Goal: Task Accomplishment & Management: Manage account settings

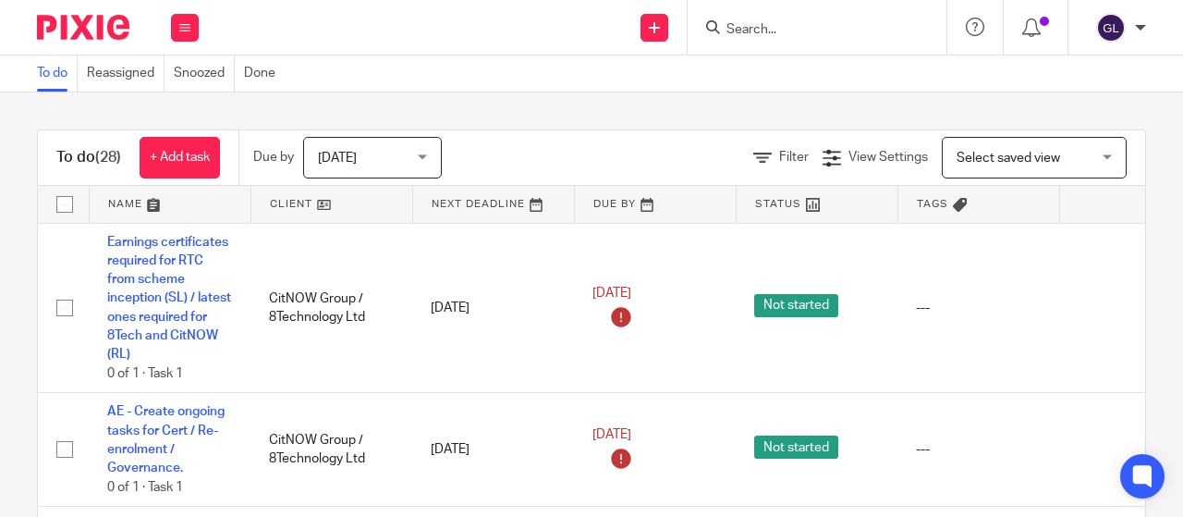
click at [746, 23] on input "Search" at bounding box center [808, 30] width 166 height 17
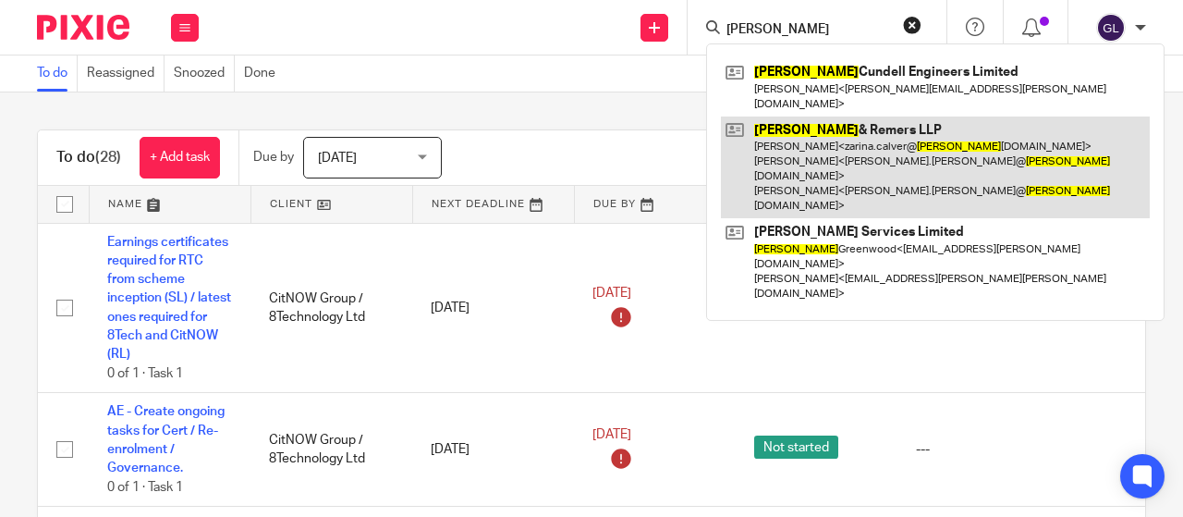
type input "adams"
click at [778, 116] on link at bounding box center [935, 167] width 429 height 103
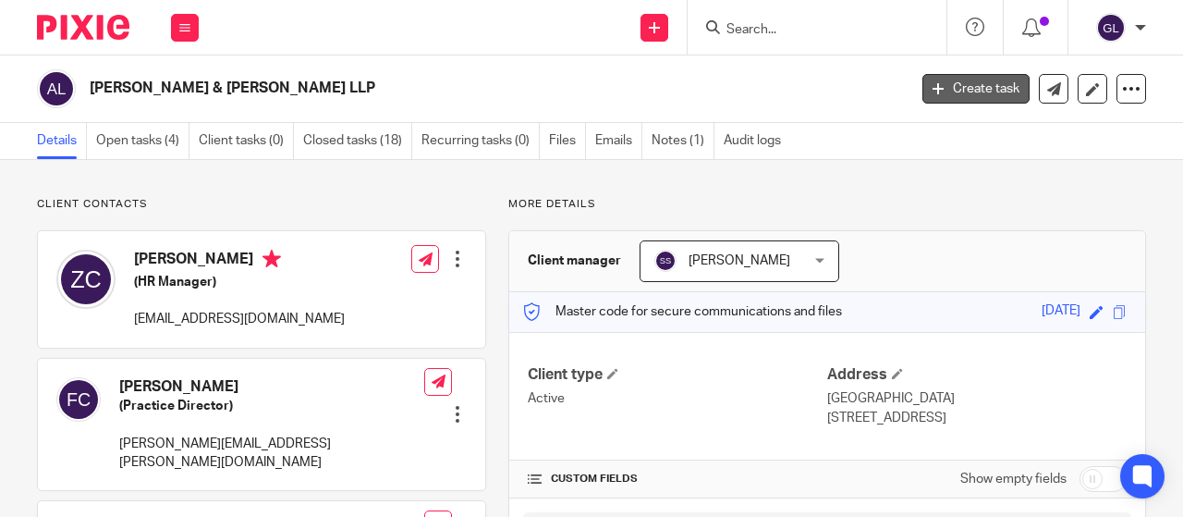
click at [952, 86] on link "Create task" at bounding box center [975, 89] width 107 height 30
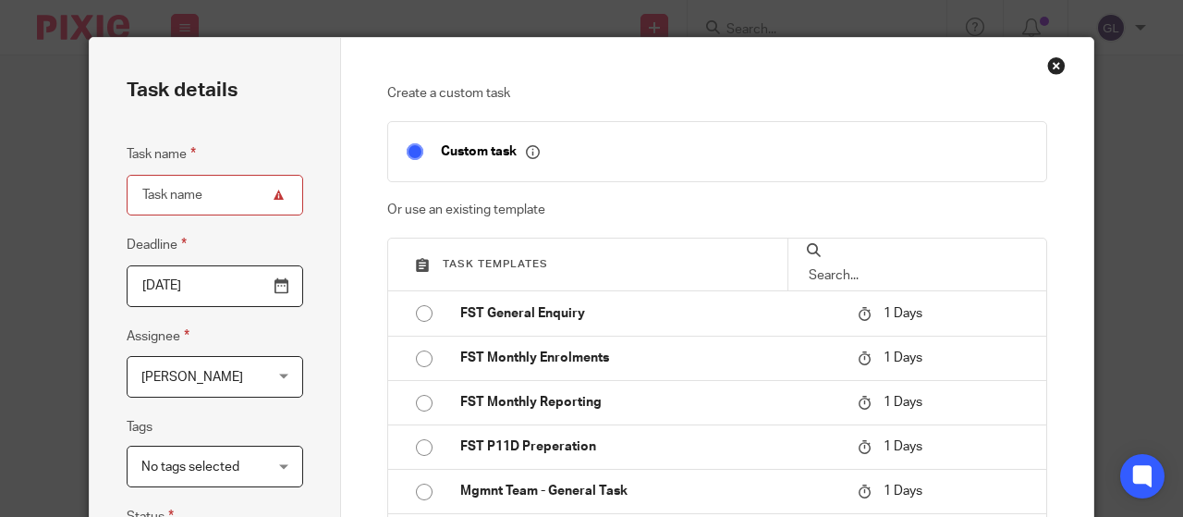
click at [1055, 64] on div "Close this dialog window" at bounding box center [1056, 65] width 18 height 18
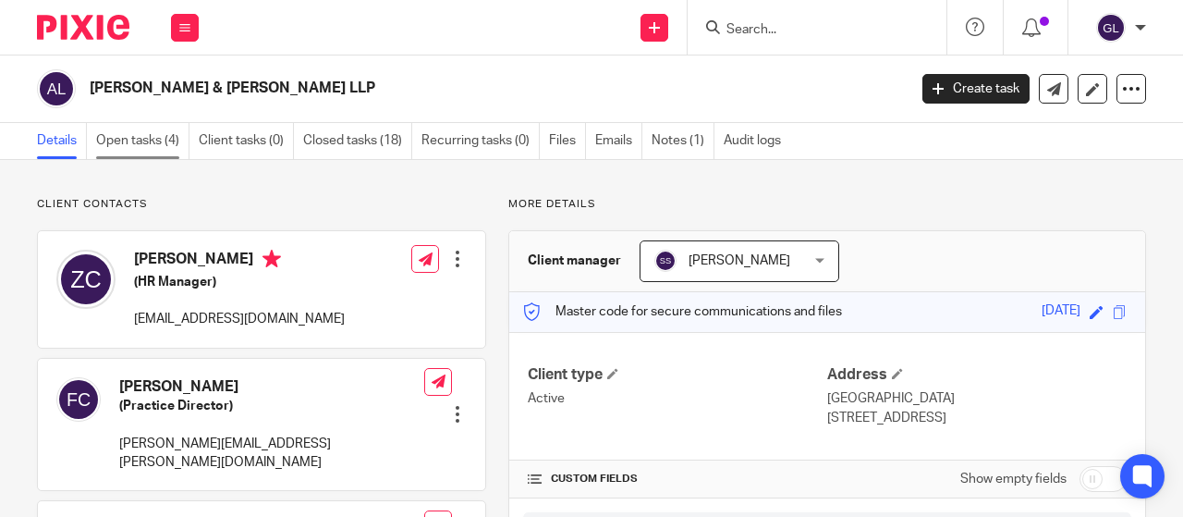
click at [110, 136] on link "Open tasks (4)" at bounding box center [142, 141] width 93 height 36
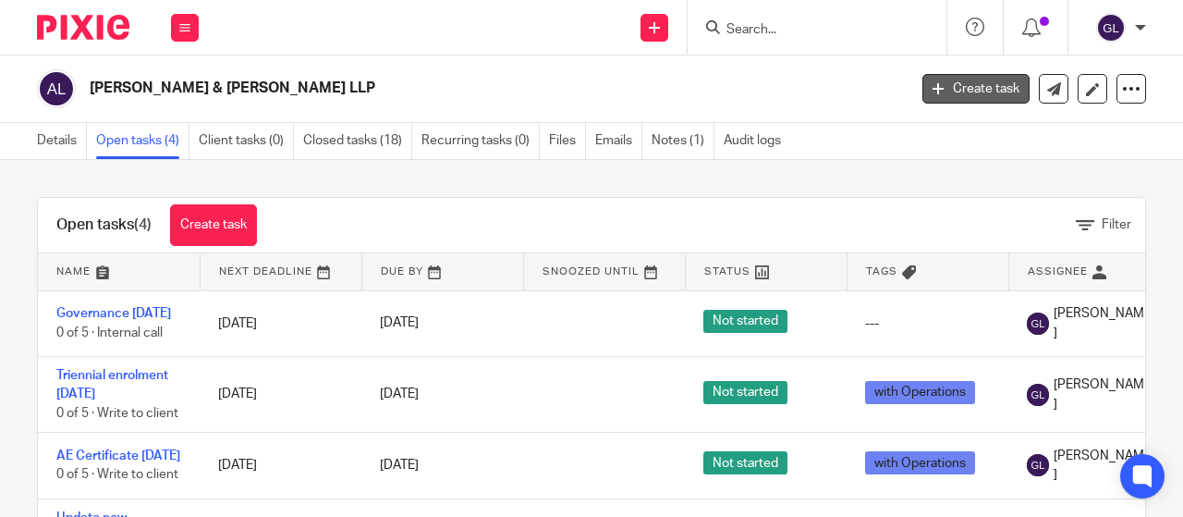
click at [961, 82] on link "Create task" at bounding box center [975, 89] width 107 height 30
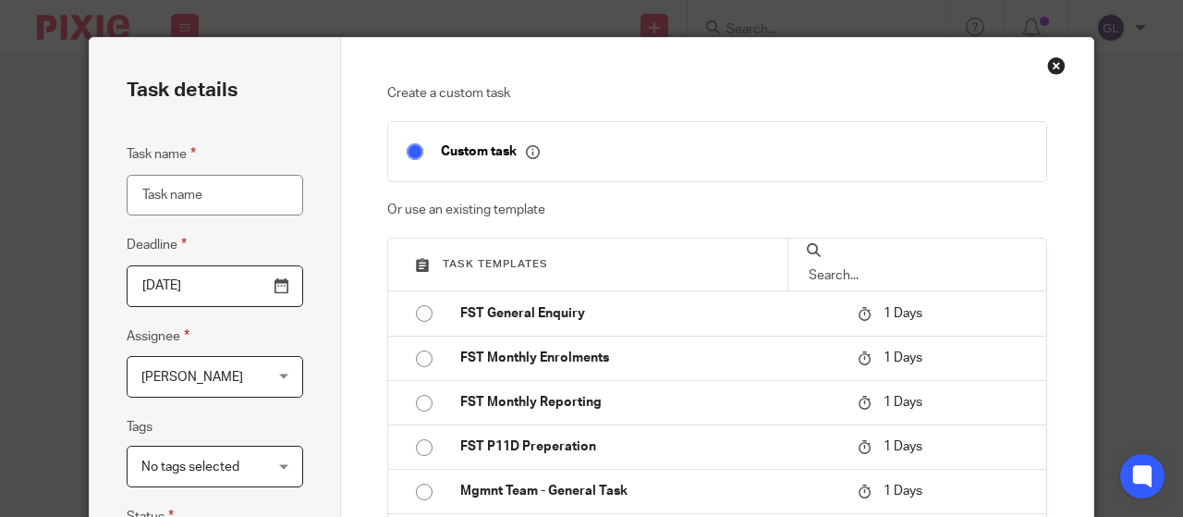
click at [137, 195] on input "Task name" at bounding box center [215, 196] width 177 height 42
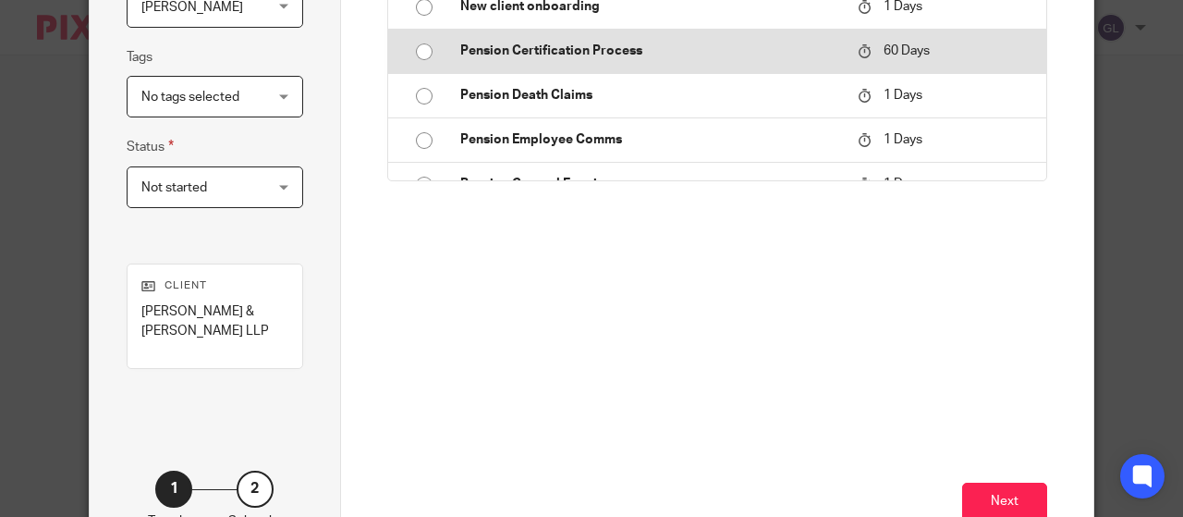
scroll to position [185, 0]
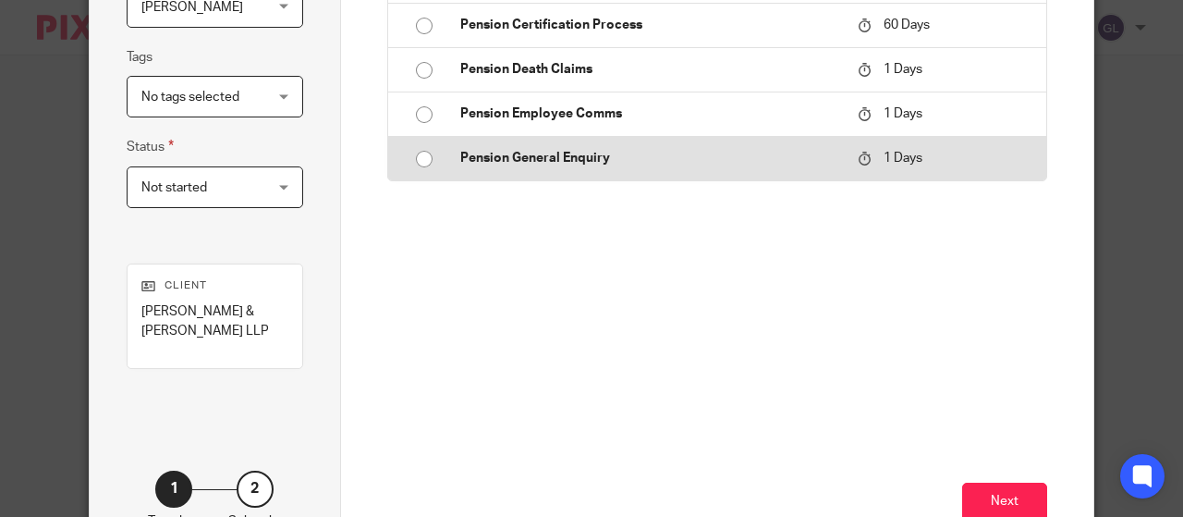
type input "query re new joiners, contributions, funds"
click at [431, 153] on input "radio" at bounding box center [424, 158] width 35 height 35
type input "2025-09-19"
checkbox input "false"
radio input "false"
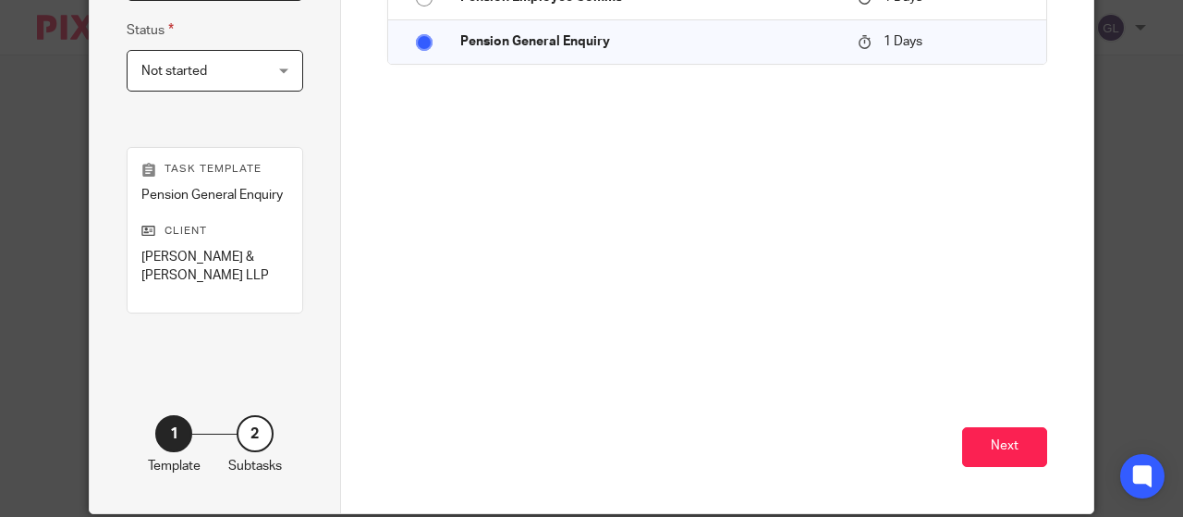
scroll to position [499, 0]
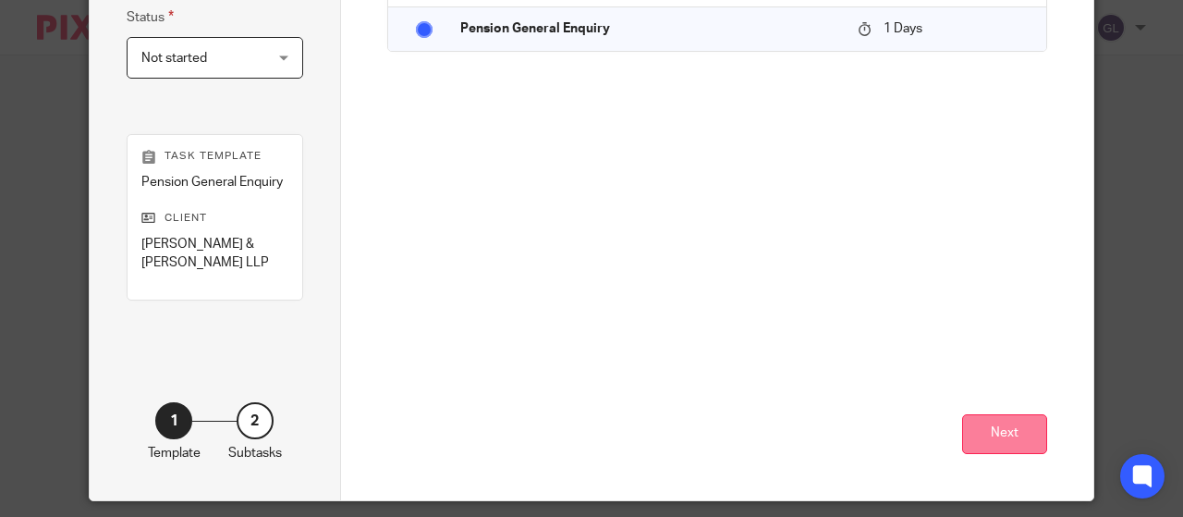
click at [1026, 418] on button "Next" at bounding box center [1004, 434] width 85 height 40
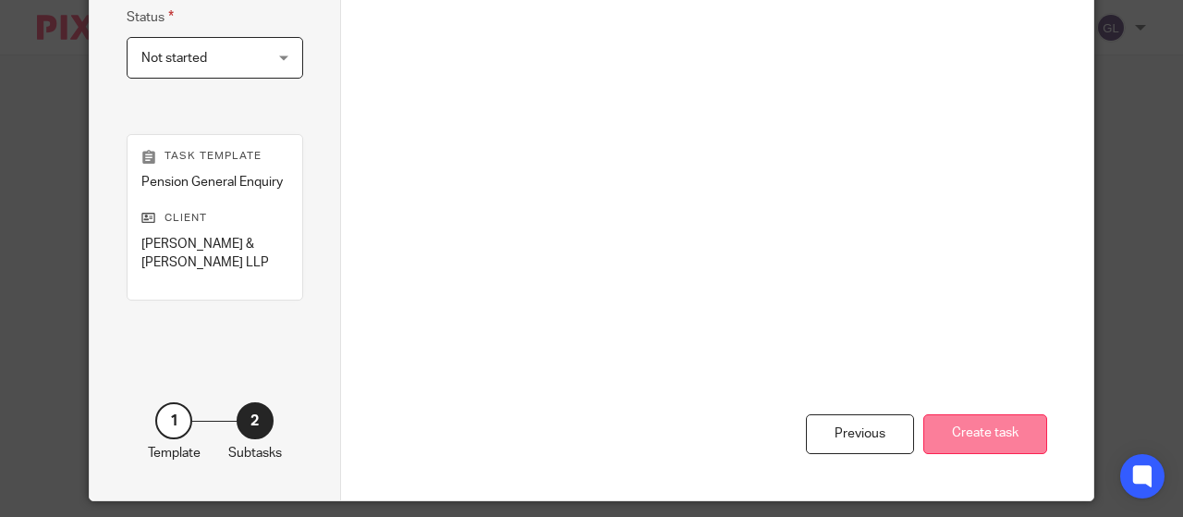
click at [991, 414] on button "Create task" at bounding box center [985, 434] width 124 height 40
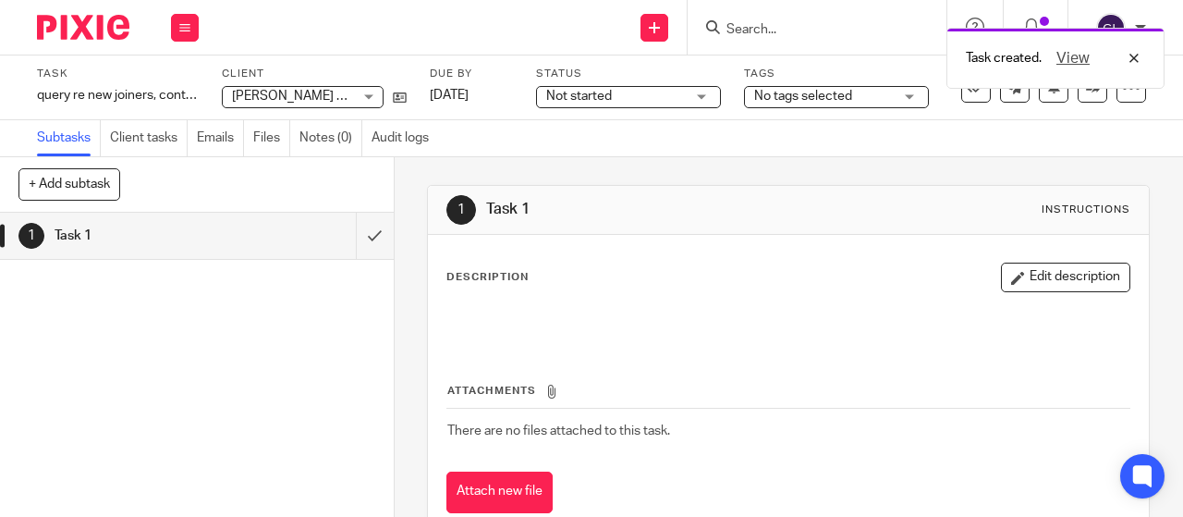
click at [639, 92] on span "Not started" at bounding box center [615, 96] width 139 height 19
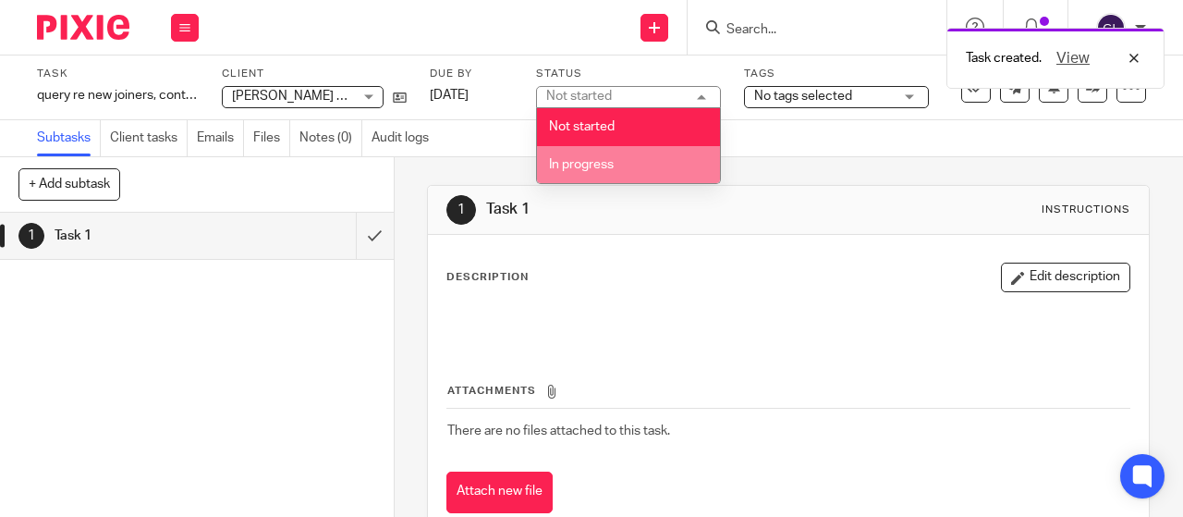
click at [582, 165] on span "In progress" at bounding box center [581, 164] width 65 height 13
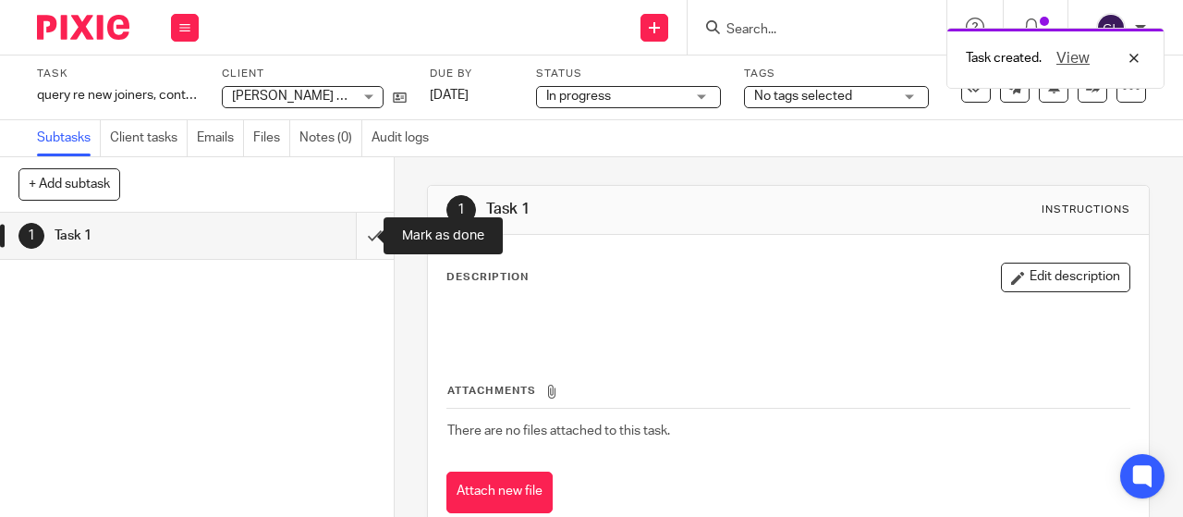
click at [353, 232] on input "submit" at bounding box center [197, 236] width 394 height 46
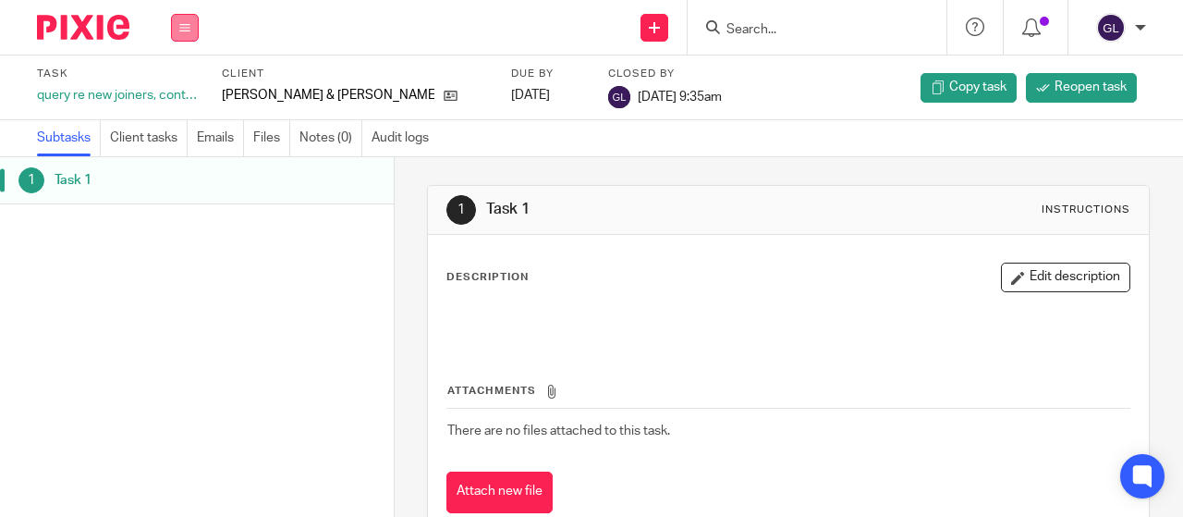
click at [183, 18] on button at bounding box center [185, 28] width 28 height 28
click at [177, 87] on link "Work" at bounding box center [176, 85] width 32 height 13
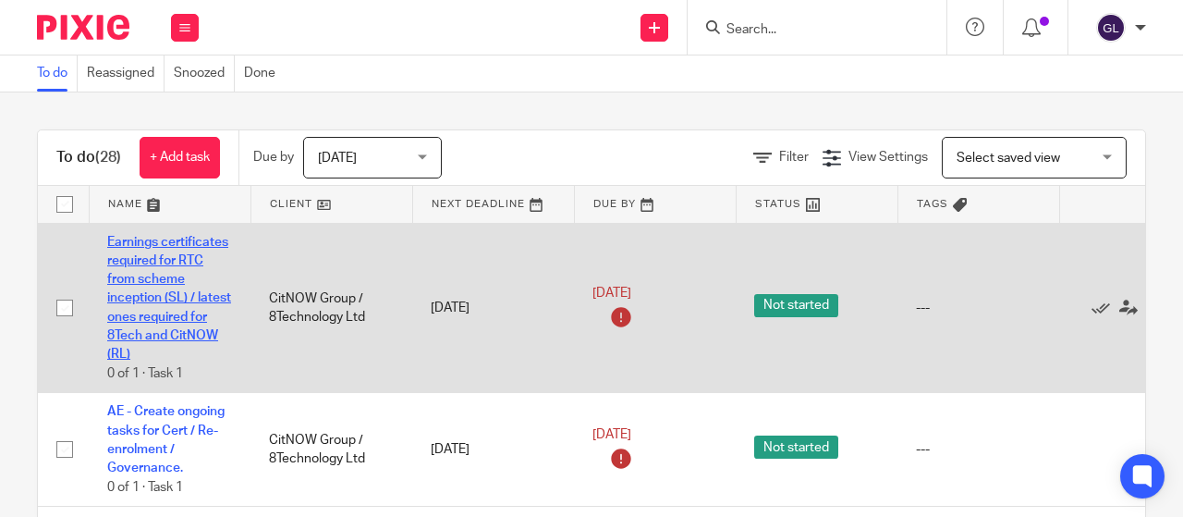
click at [165, 318] on link "Earnings certificates required for RTC from scheme inception (SL) / latest ones…" at bounding box center [169, 299] width 124 height 126
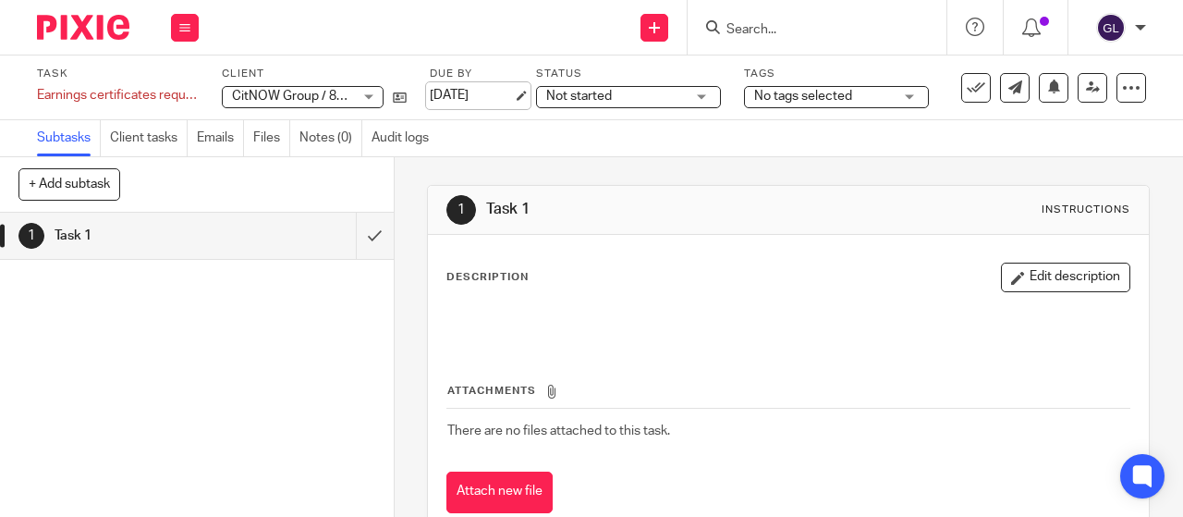
click at [479, 94] on link "[DATE]" at bounding box center [471, 95] width 83 height 19
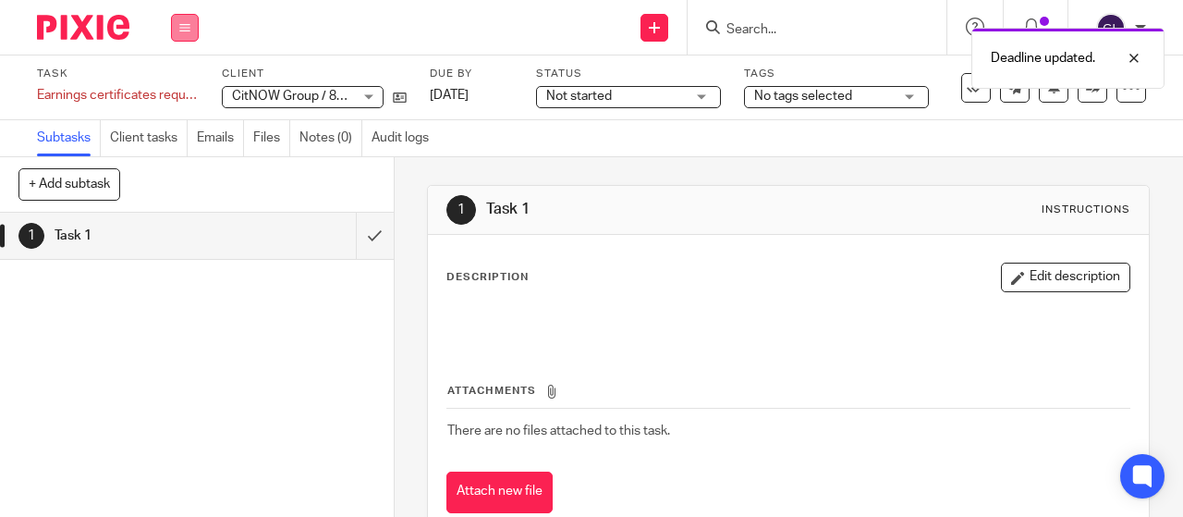
click at [187, 18] on button at bounding box center [185, 28] width 28 height 28
click at [174, 84] on link "Work" at bounding box center [176, 85] width 32 height 13
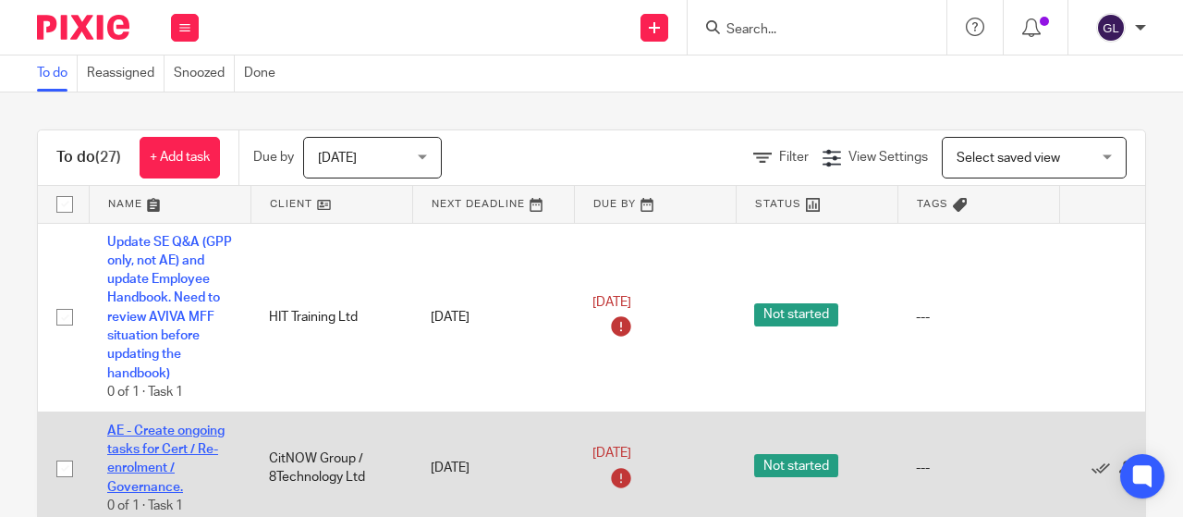
click at [152, 450] on link "AE - Create ongoing tasks for Cert / Re-enrolment / Governance." at bounding box center [165, 458] width 117 height 69
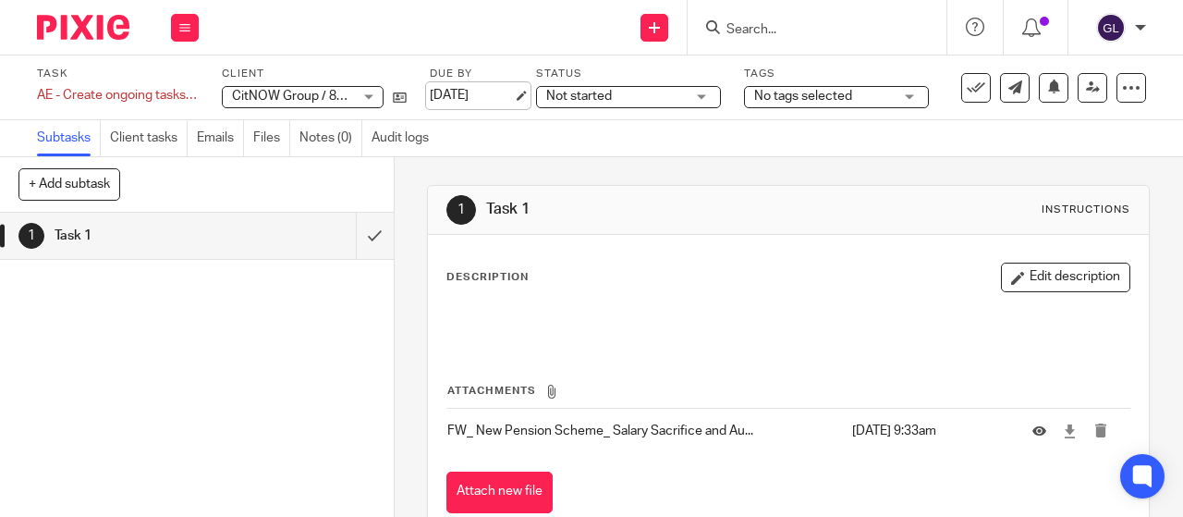
click at [484, 92] on link "[DATE]" at bounding box center [471, 95] width 83 height 19
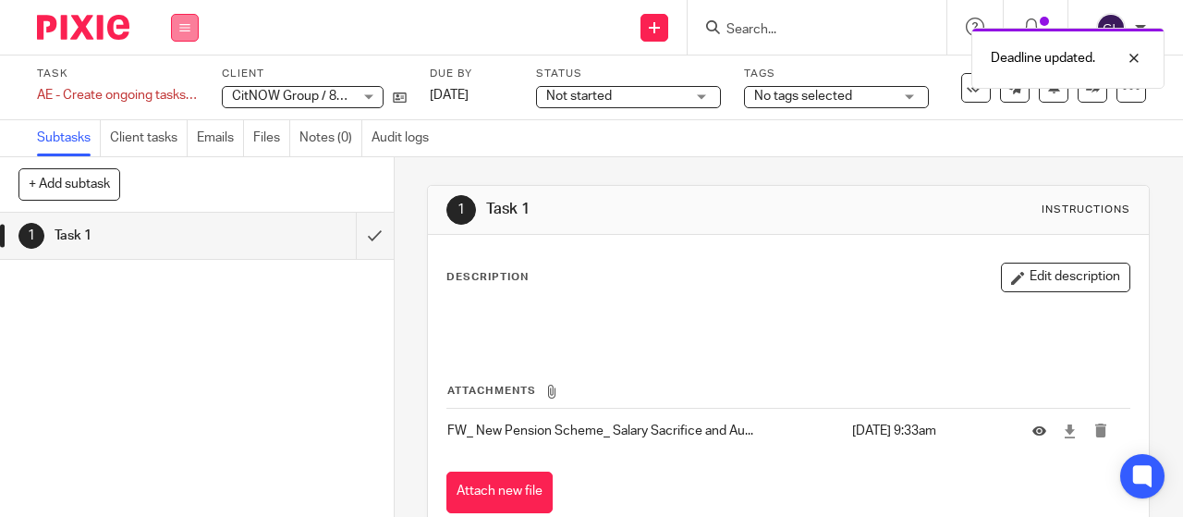
click at [179, 22] on icon at bounding box center [184, 27] width 11 height 11
click at [170, 87] on link "Work" at bounding box center [176, 85] width 32 height 13
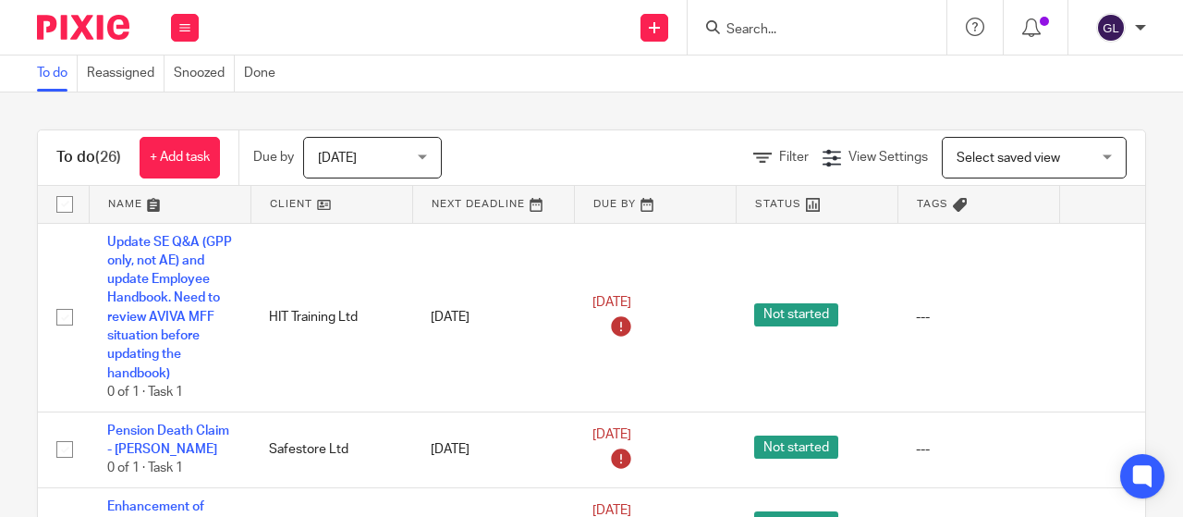
click at [751, 18] on form at bounding box center [823, 27] width 197 height 23
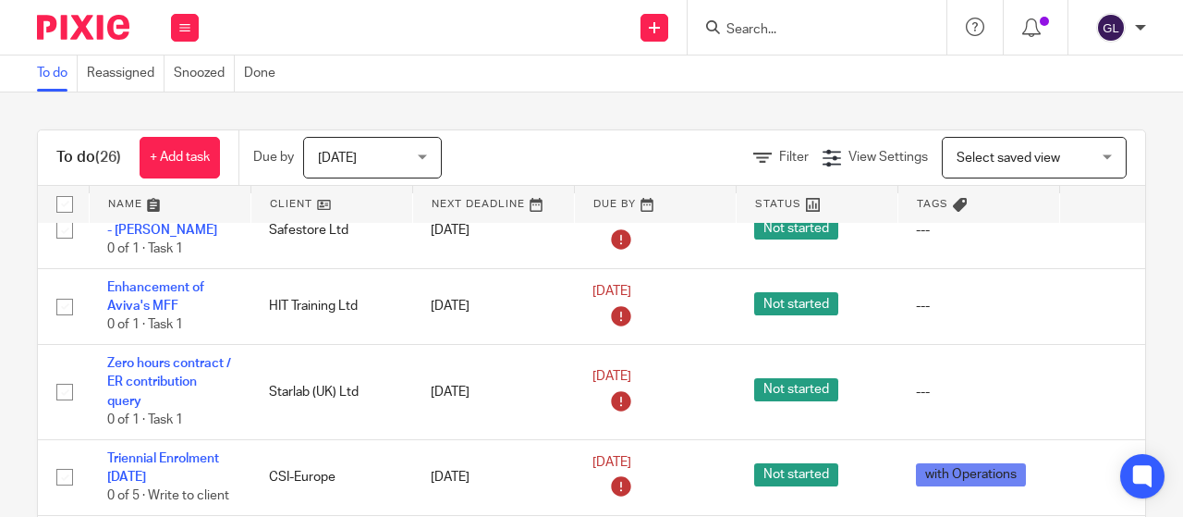
scroll to position [277, 0]
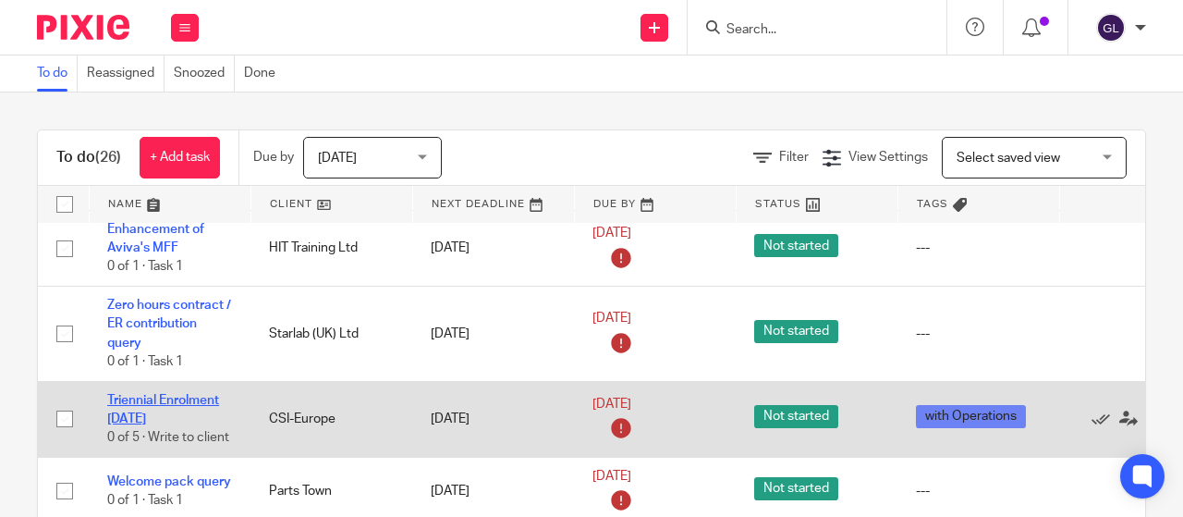
click at [161, 399] on link "Triennial Enrolment [DATE]" at bounding box center [163, 409] width 112 height 31
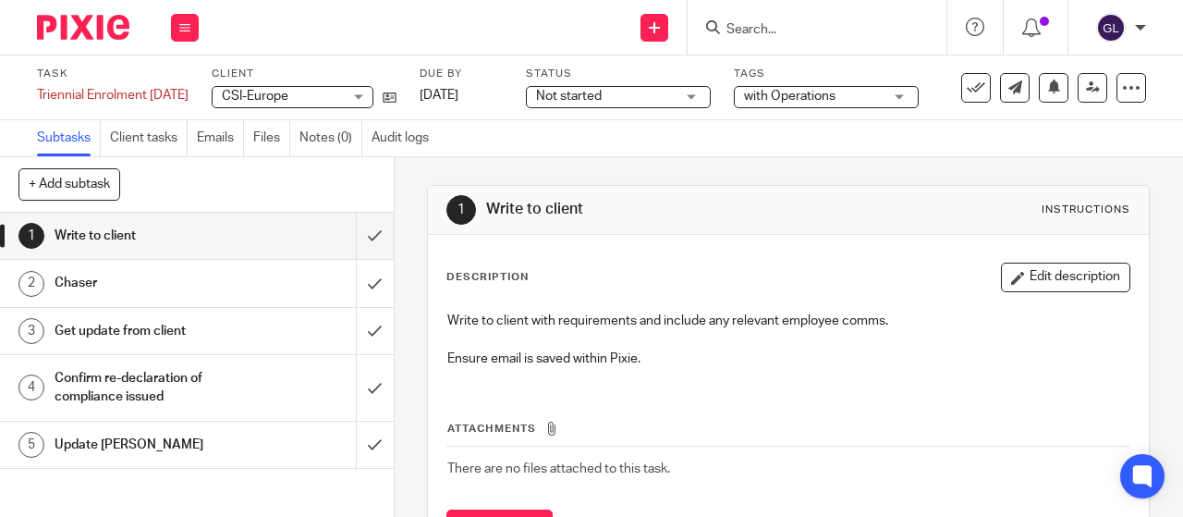
click at [558, 92] on span "Not started" at bounding box center [569, 96] width 66 height 13
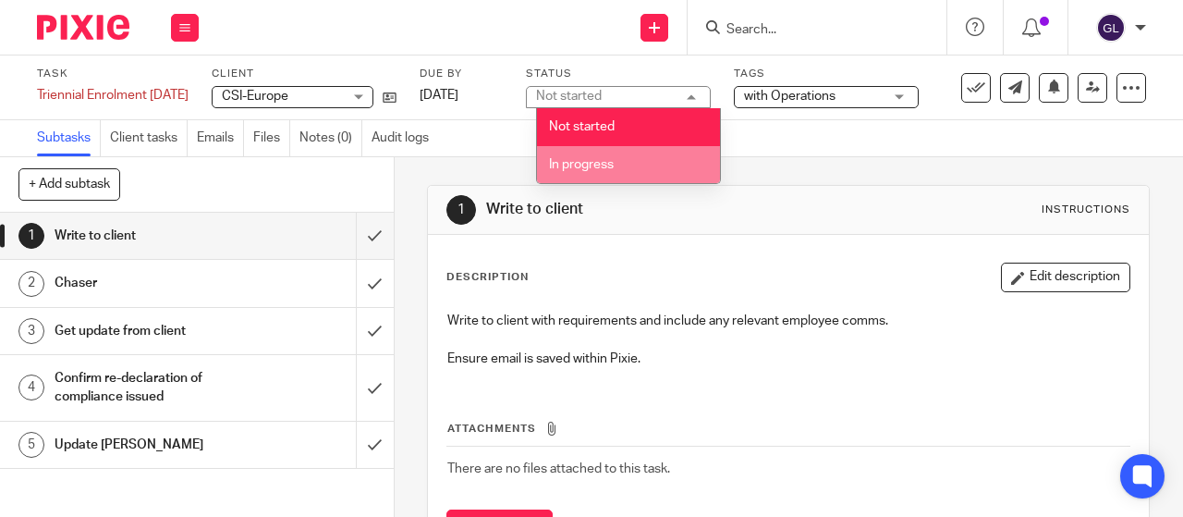
click at [560, 164] on span "In progress" at bounding box center [581, 164] width 65 height 13
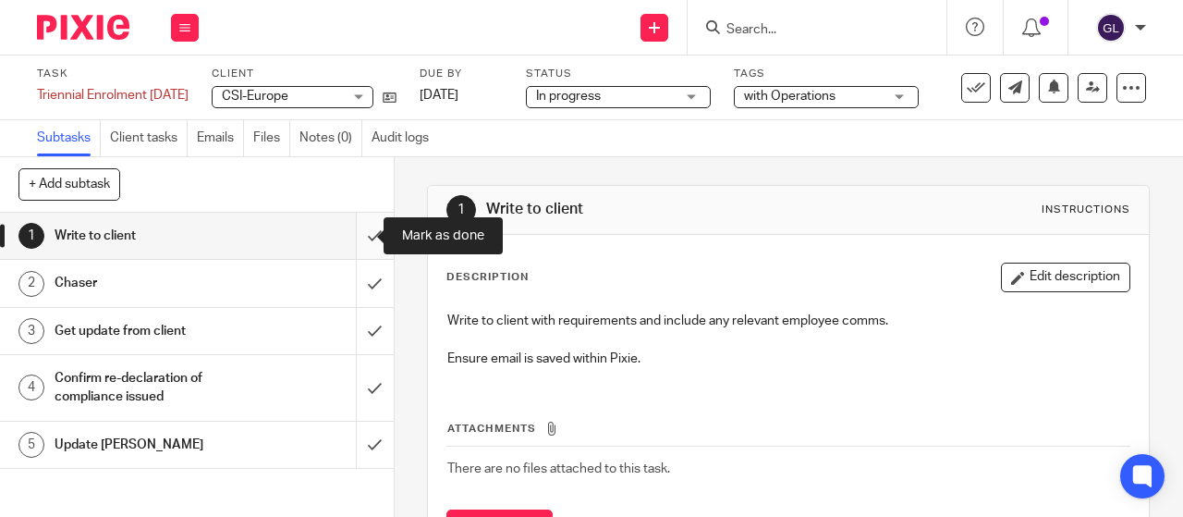
click at [357, 236] on input "submit" at bounding box center [197, 236] width 394 height 46
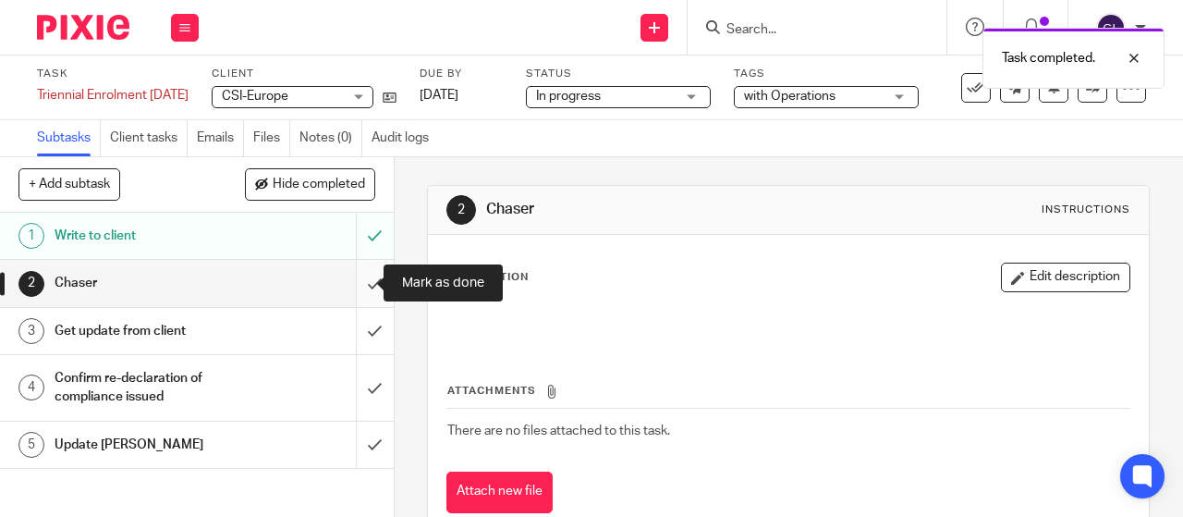
click at [353, 289] on input "submit" at bounding box center [197, 283] width 394 height 46
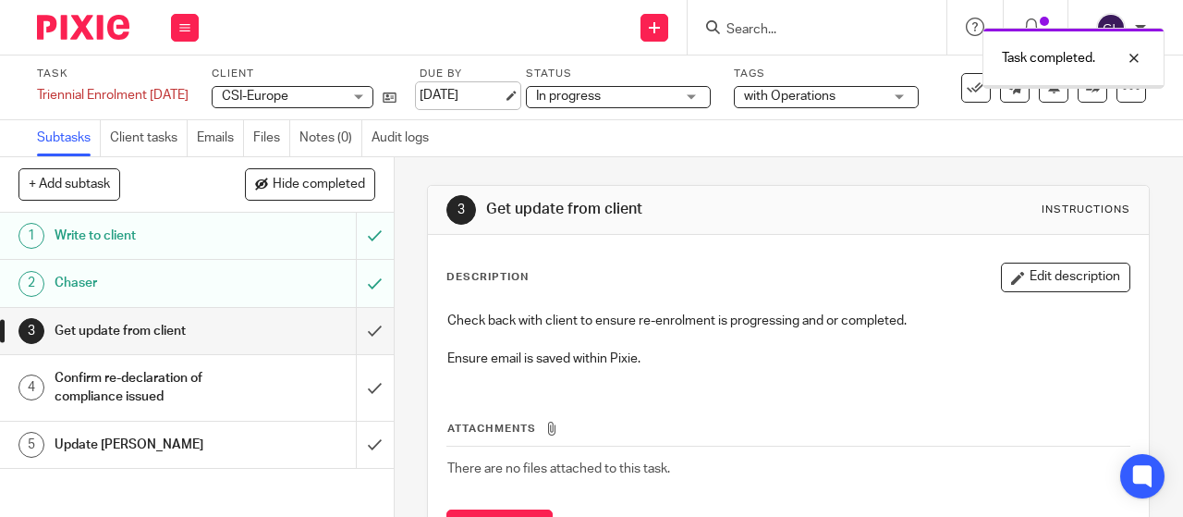
click at [451, 101] on link "7 Sep 2025" at bounding box center [461, 95] width 83 height 19
click at [184, 23] on icon at bounding box center [184, 27] width 11 height 11
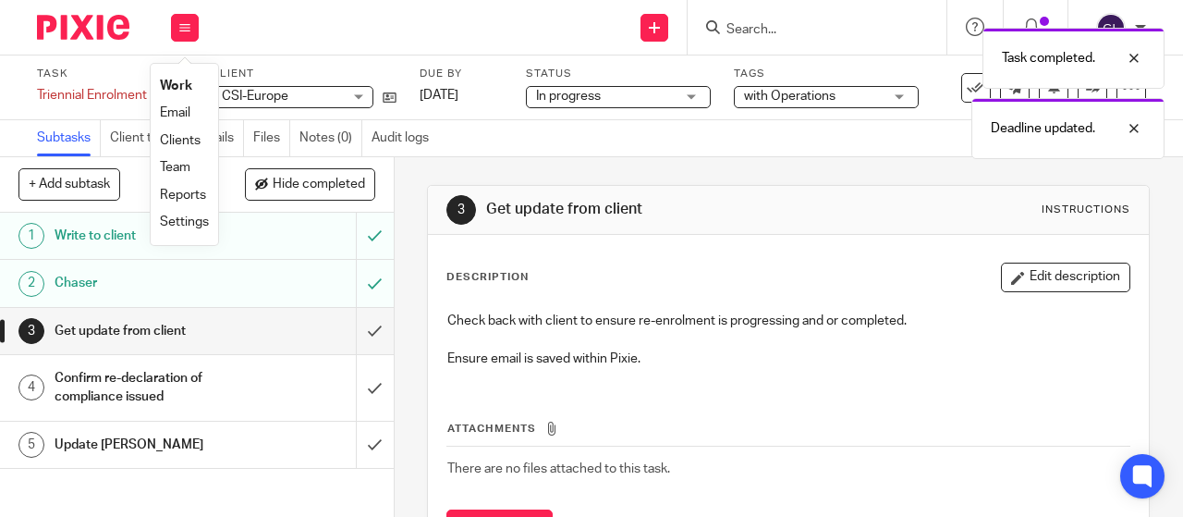
click at [177, 84] on link "Work" at bounding box center [176, 85] width 32 height 13
